Goal: Information Seeking & Learning: Learn about a topic

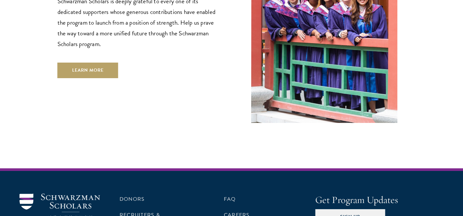
scroll to position [1959, 0]
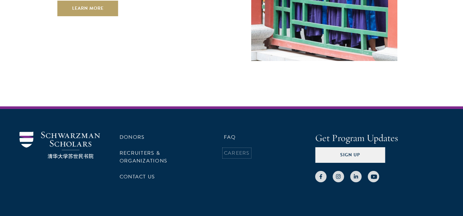
click at [242, 149] on link "Careers" at bounding box center [237, 153] width 26 height 8
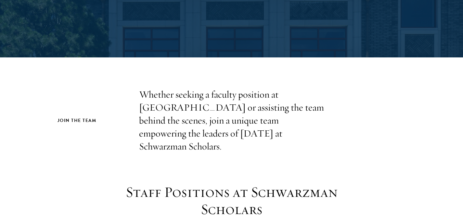
scroll to position [256, 0]
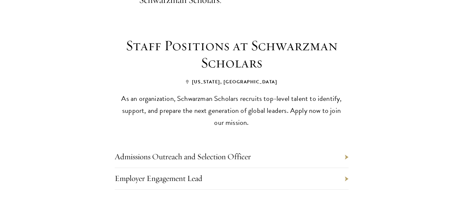
click at [157, 150] on li "Admissions Outreach and Selection Officer" at bounding box center [232, 158] width 234 height 22
click at [151, 152] on link "Admissions Outreach and Selection Officer" at bounding box center [183, 157] width 136 height 10
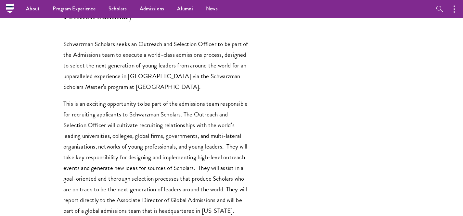
scroll to position [166, 0]
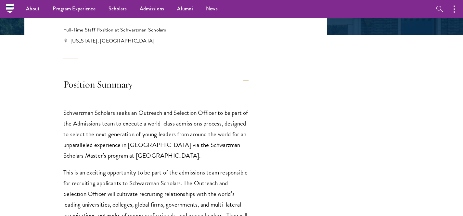
click at [162, 85] on h4 "Position Summary" at bounding box center [155, 85] width 185 height 25
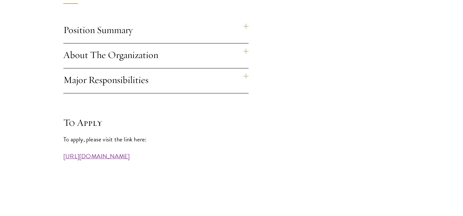
scroll to position [232, 0]
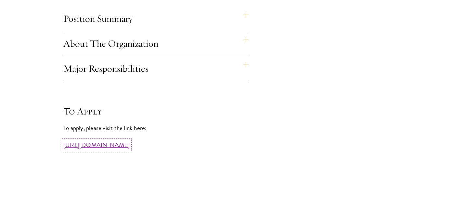
click at [130, 145] on link "https://workforcenow.adp.com/mascsr/default/mdf/recruitment/recruitment.html?ci…" at bounding box center [96, 144] width 67 height 9
